Goal: Register for event/course

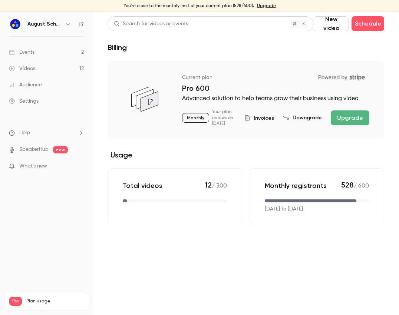
click at [102, 39] on main "Search for videos or events New video Schedule Billing Current plan Powered by …" at bounding box center [246, 163] width 306 height 303
click at [38, 56] on link "Events 2" at bounding box center [46, 52] width 93 height 16
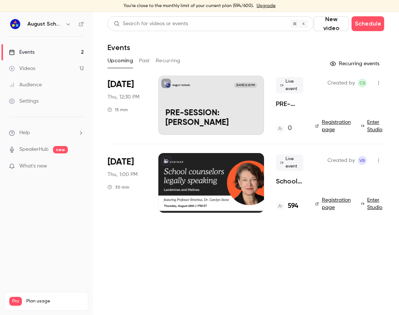
click at [250, 164] on div at bounding box center [211, 182] width 106 height 59
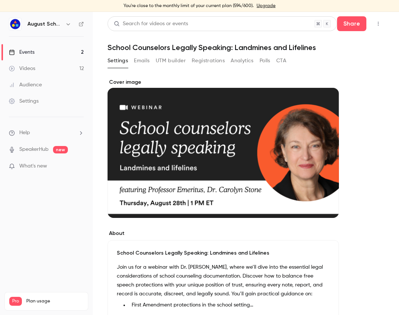
click at [215, 64] on button "Registrations" at bounding box center [208, 61] width 33 height 12
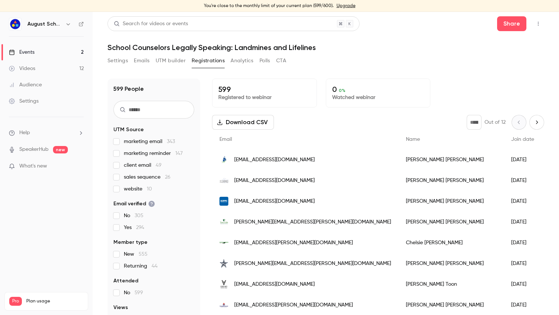
click at [208, 50] on h1 "School Counselors Legally Speaking: Landmines and Lifelines" at bounding box center [325, 47] width 437 height 9
click at [33, 54] on div "Events" at bounding box center [22, 52] width 26 height 7
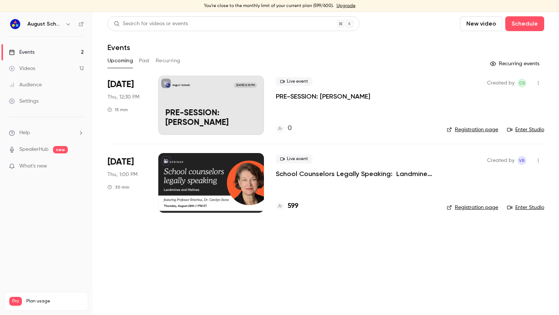
click at [296, 173] on p "School Counselors Legally Speaking: Landmines and Lifelines" at bounding box center [355, 173] width 159 height 9
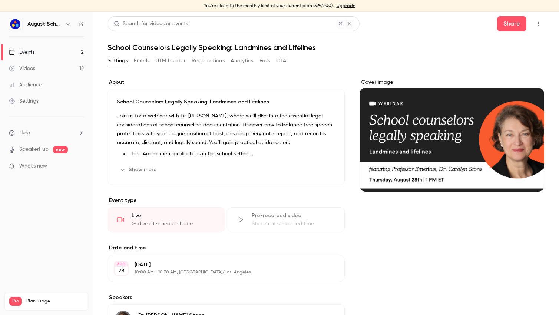
click at [151, 167] on button "Show more" at bounding box center [139, 170] width 44 height 12
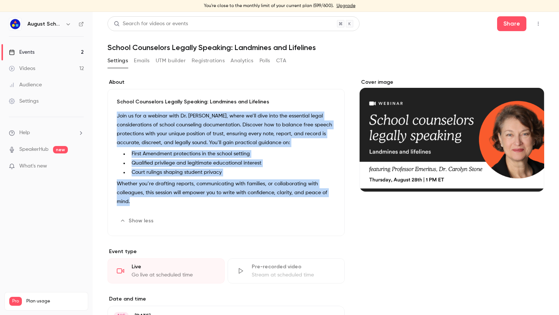
drag, startPoint x: 117, startPoint y: 114, endPoint x: 147, endPoint y: 198, distance: 89.3
click at [147, 198] on div "Join us for a webinar with Dr. Carolyn Stone, where we’ll dive into the essenti…" at bounding box center [226, 160] width 219 height 97
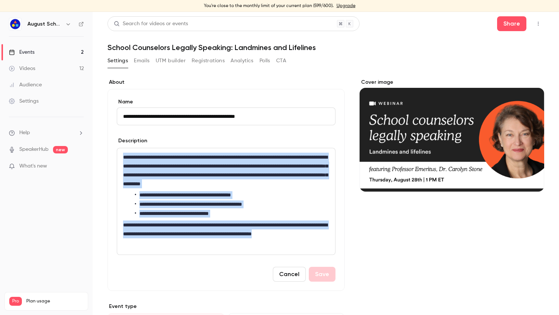
drag, startPoint x: 124, startPoint y: 157, endPoint x: 158, endPoint y: 243, distance: 93.0
click at [158, 243] on div "**********" at bounding box center [226, 201] width 218 height 106
copy div "**********"
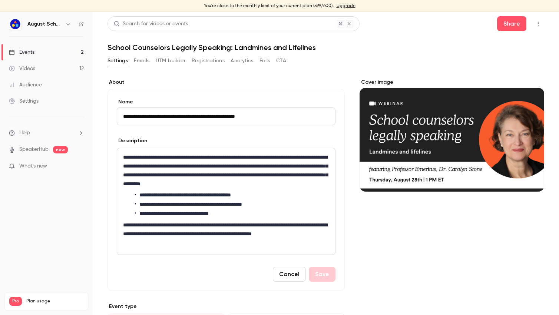
click at [104, 208] on main "**********" at bounding box center [326, 163] width 466 height 303
click at [28, 54] on div "Events" at bounding box center [22, 52] width 26 height 7
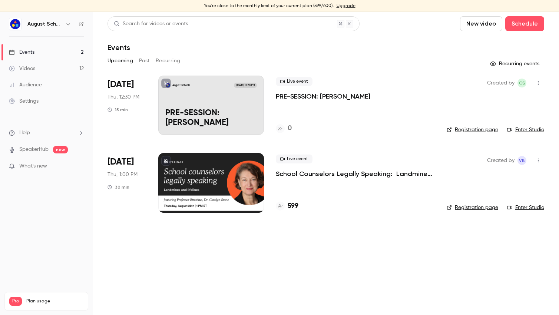
click at [196, 166] on div at bounding box center [211, 182] width 106 height 59
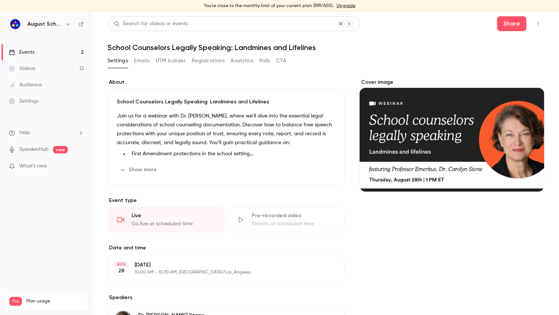
click at [202, 65] on button "Registrations" at bounding box center [208, 61] width 33 height 12
